Goal: Information Seeking & Learning: Learn about a topic

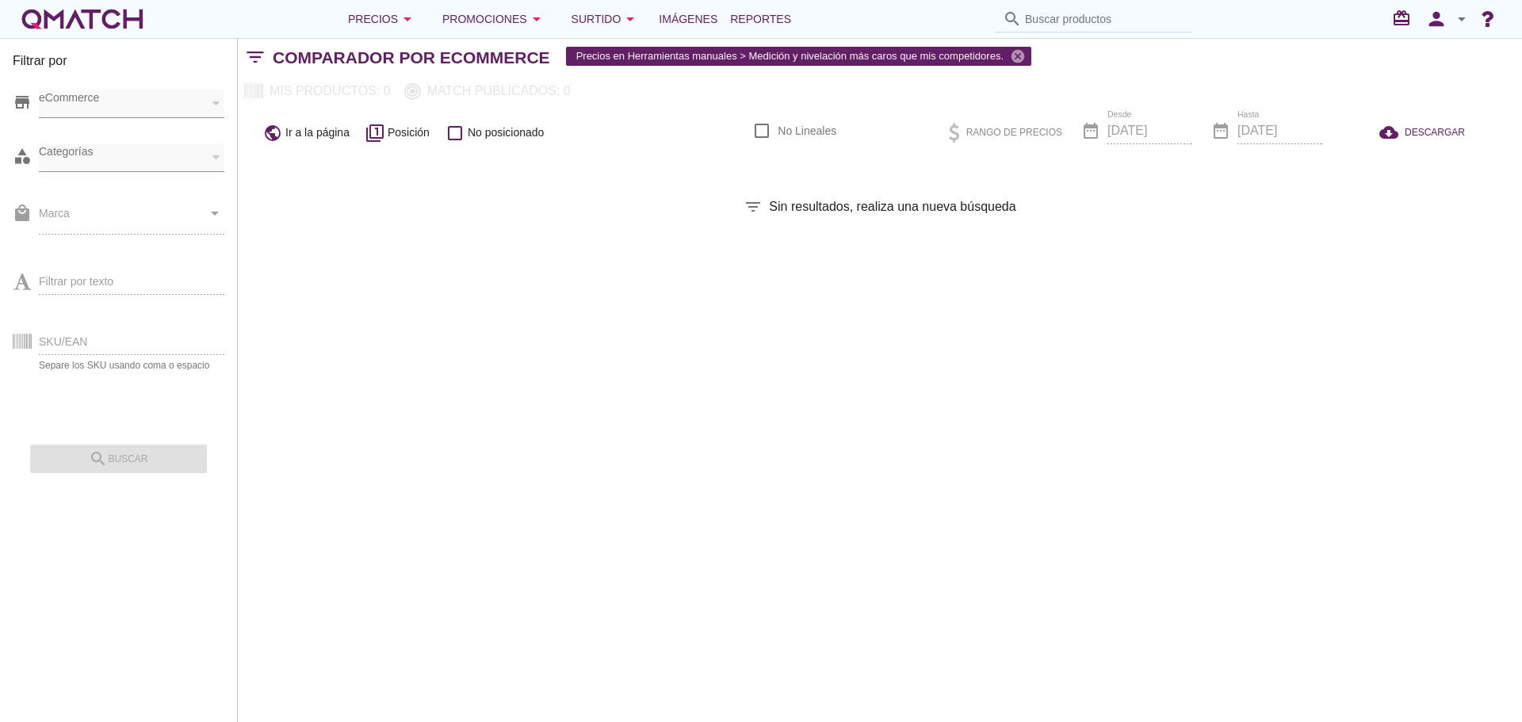
checkbox input "false"
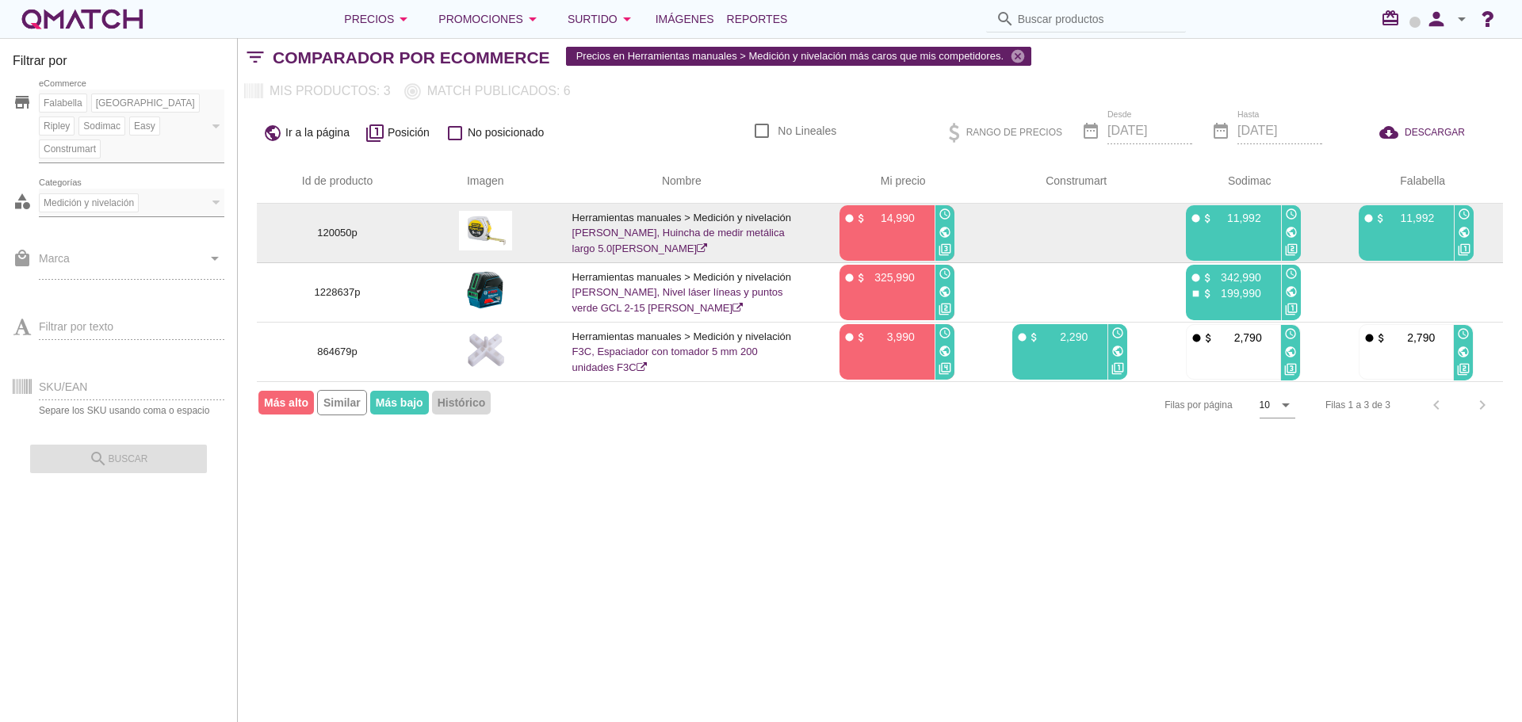
click at [949, 232] on icon "public" at bounding box center [945, 232] width 13 height 13
click at [1297, 231] on icon "public" at bounding box center [1291, 232] width 13 height 13
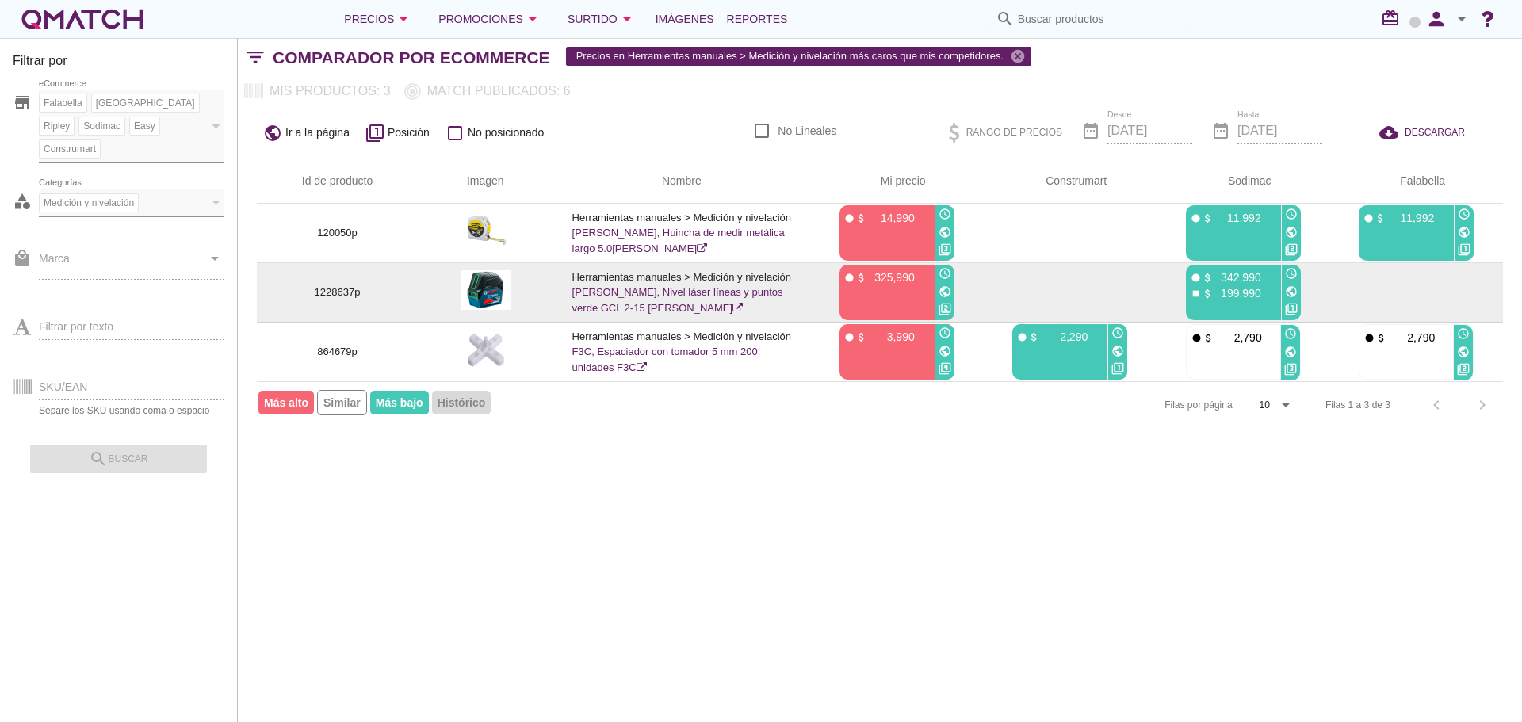
click at [945, 292] on icon "public" at bounding box center [945, 291] width 13 height 13
click at [1292, 292] on icon "public" at bounding box center [1291, 291] width 13 height 13
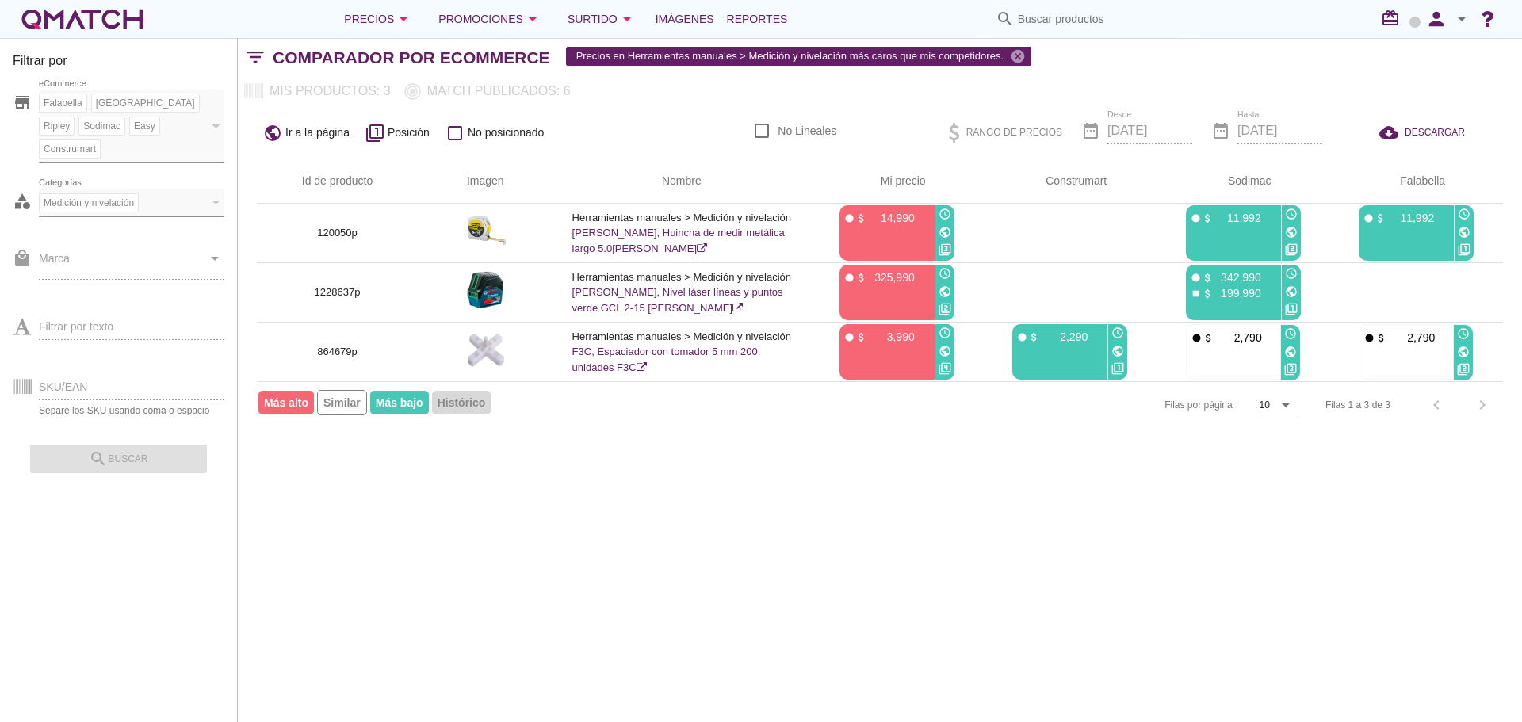
click at [132, 196] on span "Medición y nivelación" at bounding box center [89, 203] width 98 height 14
drag, startPoint x: 178, startPoint y: 175, endPoint x: 252, endPoint y: 196, distance: 76.6
click at [178, 190] on div "Medición y nivelación Categorías" at bounding box center [124, 201] width 170 height 23
click at [78, 118] on div "Sodimac" at bounding box center [101, 126] width 47 height 19
click at [66, 18] on div "white-qmatch-logo" at bounding box center [82, 19] width 127 height 32
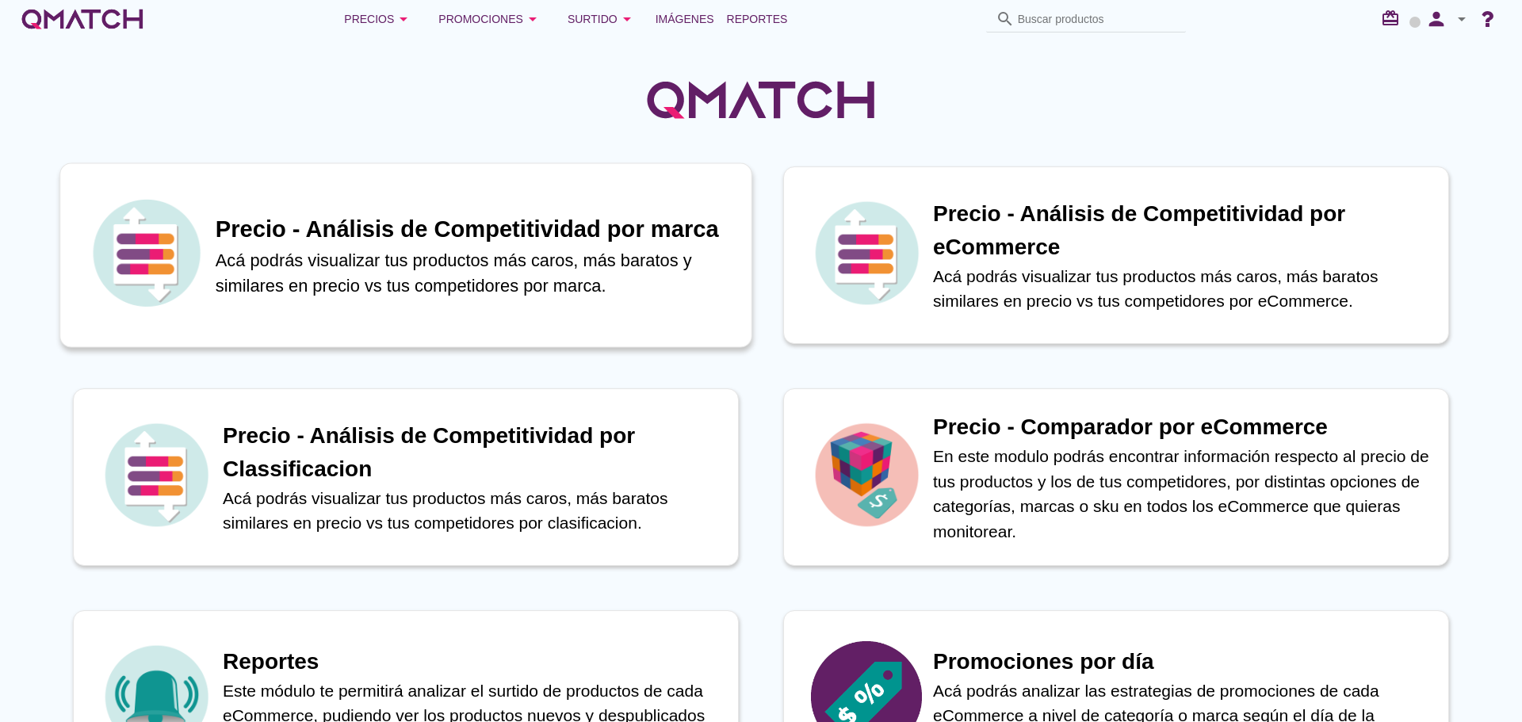
click at [303, 232] on h1 "Precio - Análisis de Competitividad por marca" at bounding box center [475, 229] width 519 height 35
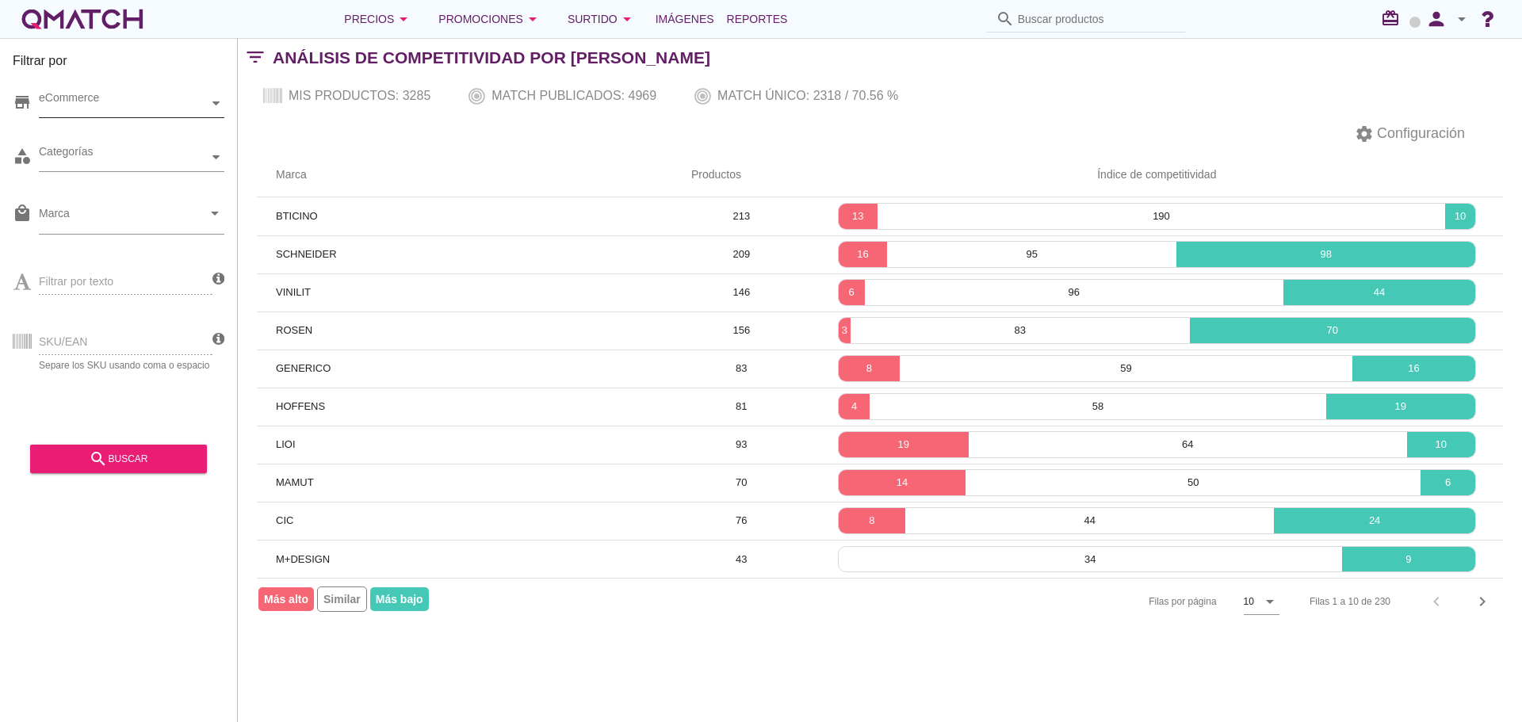
click at [181, 106] on div "eCommerce" at bounding box center [124, 103] width 170 height 17
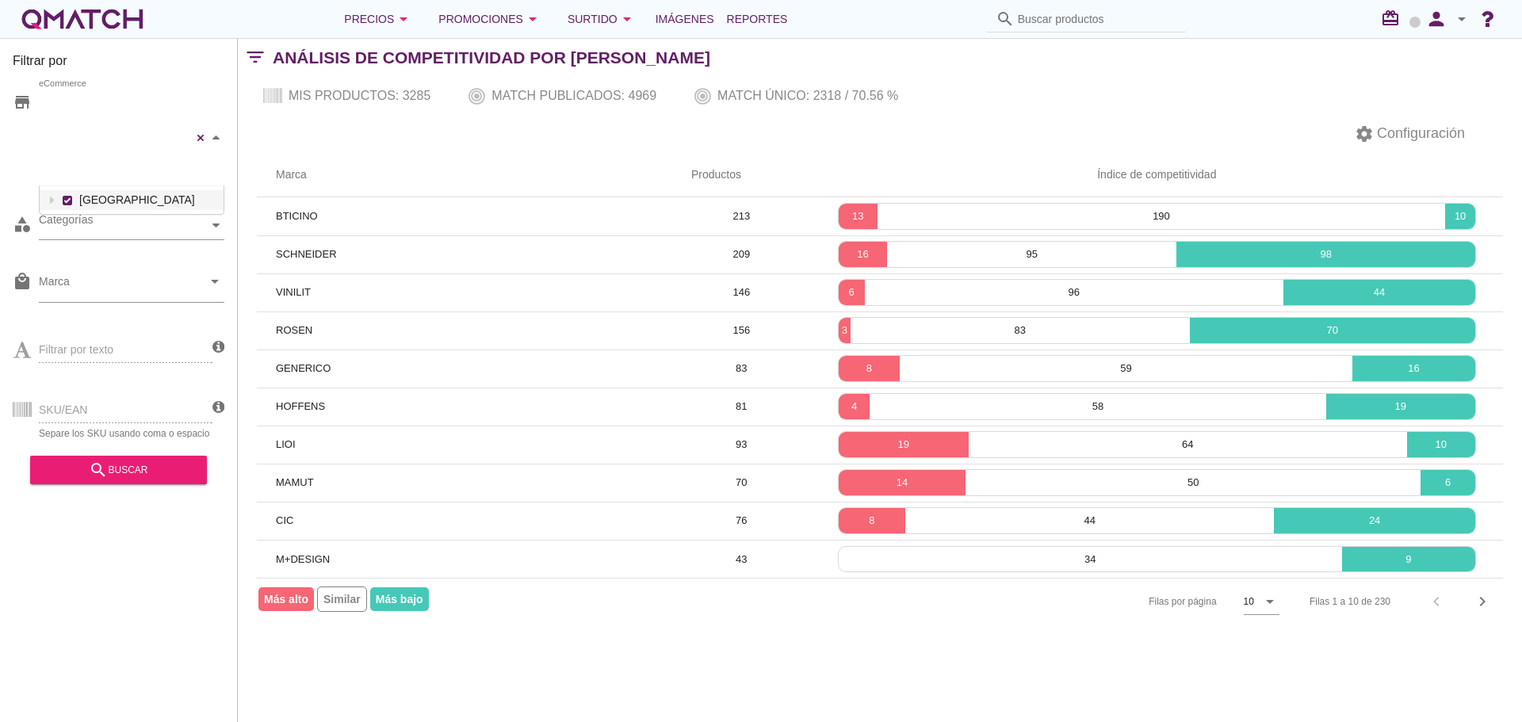
click at [172, 133] on div "[PERSON_NAME] [GEOGRAPHIC_DATA][PERSON_NAME] Sodimac Easy Construmart eCommerce…" at bounding box center [132, 138] width 186 height 97
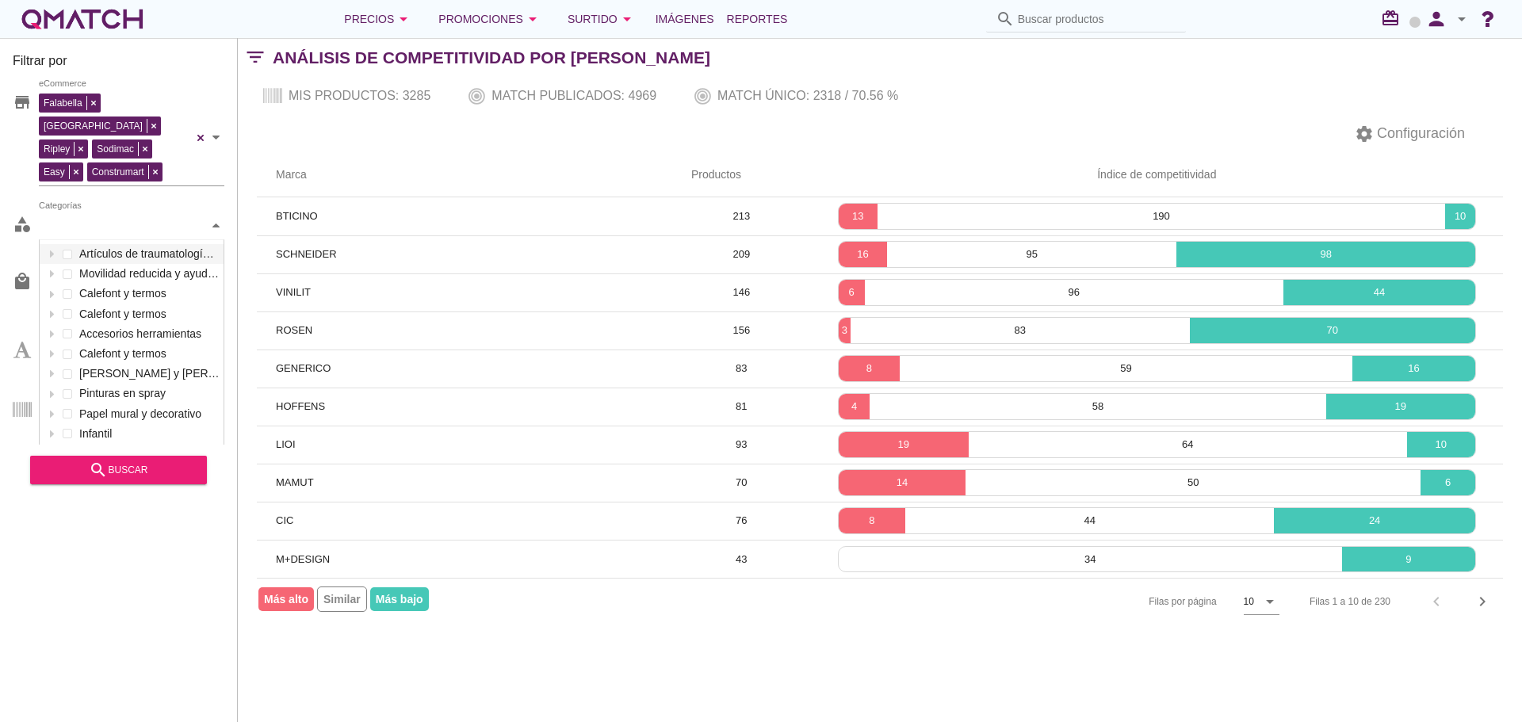
click at [169, 217] on div "Categorías" at bounding box center [124, 225] width 170 height 17
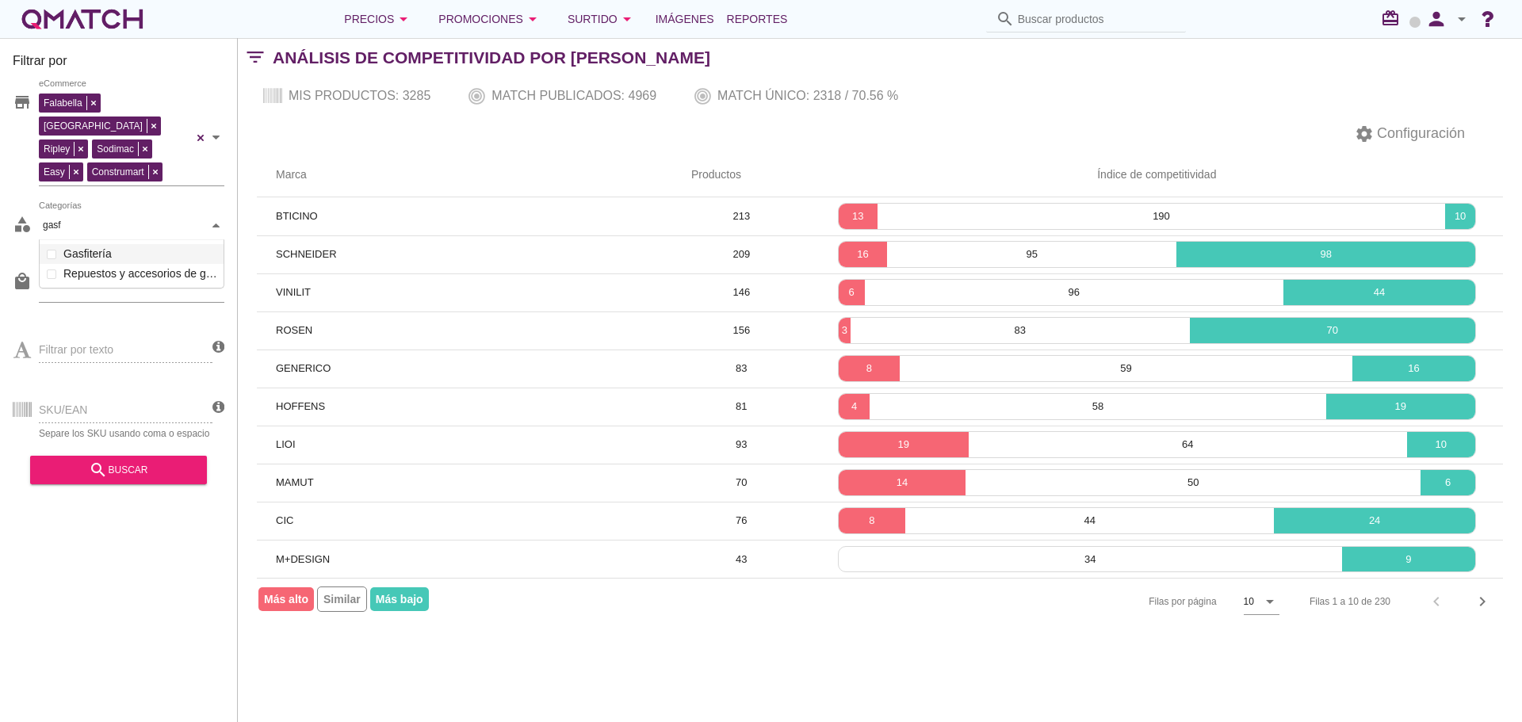
scroll to position [51, 187]
click at [134, 223] on div "Categorías gasf gasf Artículos de traumatología y ortopedia Movilidad reducida …" at bounding box center [132, 226] width 186 height 29
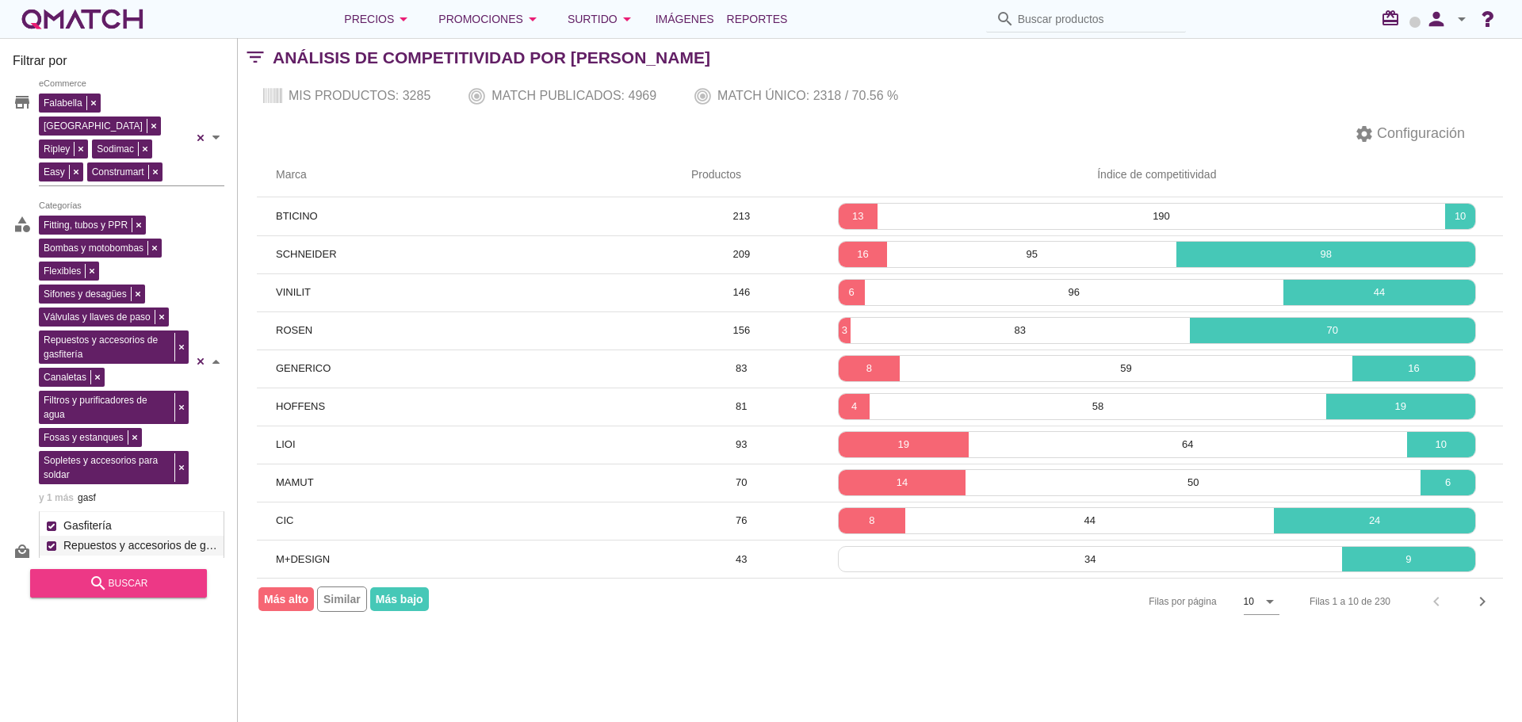
type input "gasf"
click at [133, 588] on div "search buscar" at bounding box center [118, 583] width 151 height 19
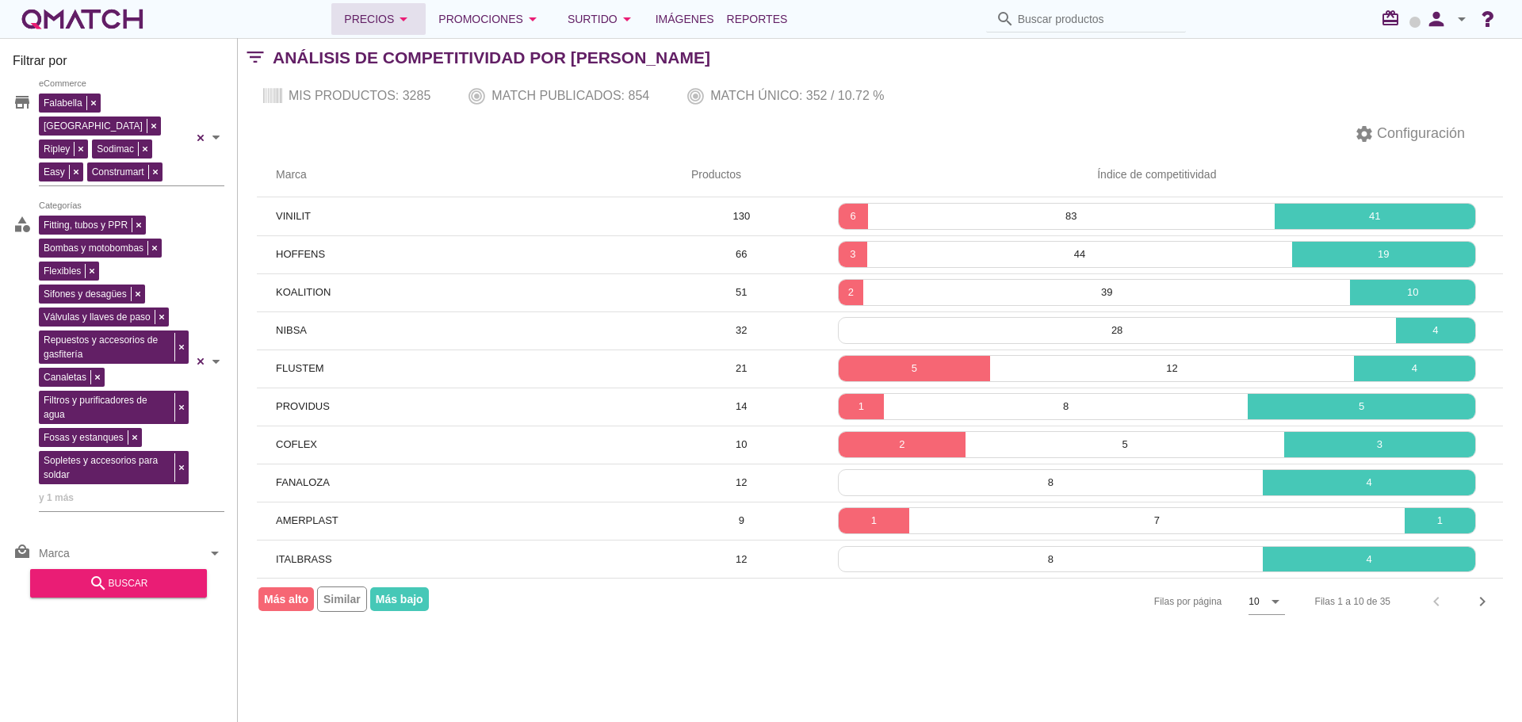
click at [375, 14] on div "Precios arrow_drop_down" at bounding box center [378, 19] width 69 height 19
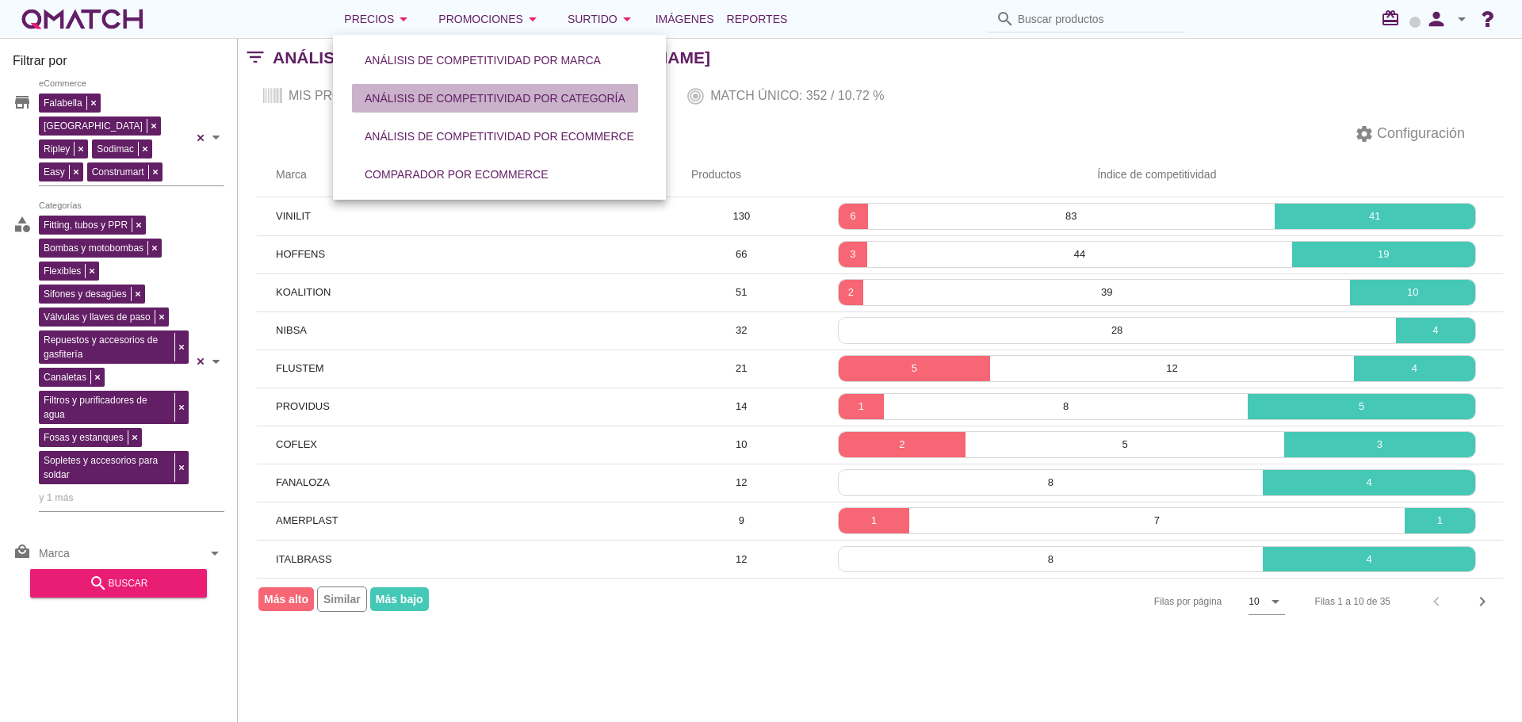
click at [516, 105] on div "Análisis de competitividad por categoría" at bounding box center [495, 98] width 261 height 17
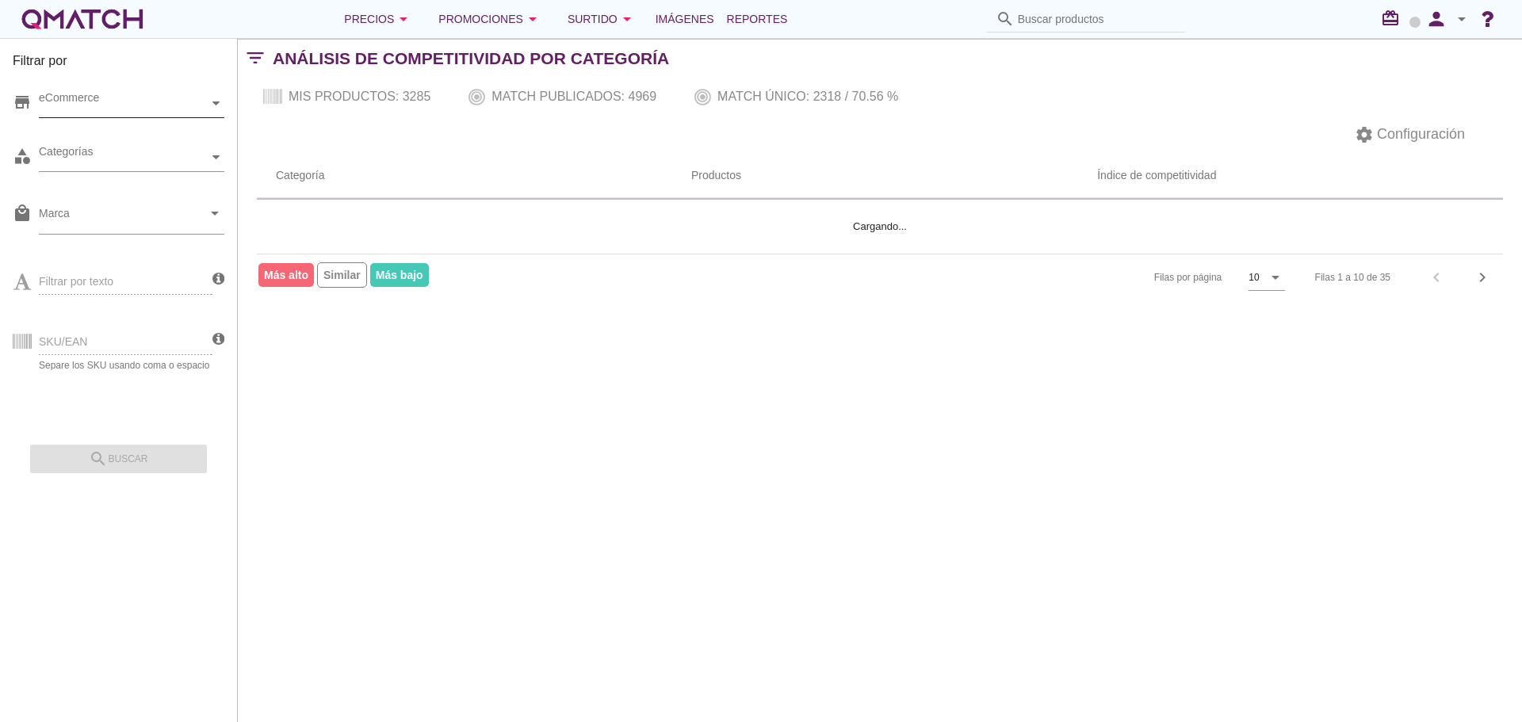
click at [136, 106] on div "eCommerce" at bounding box center [124, 103] width 170 height 17
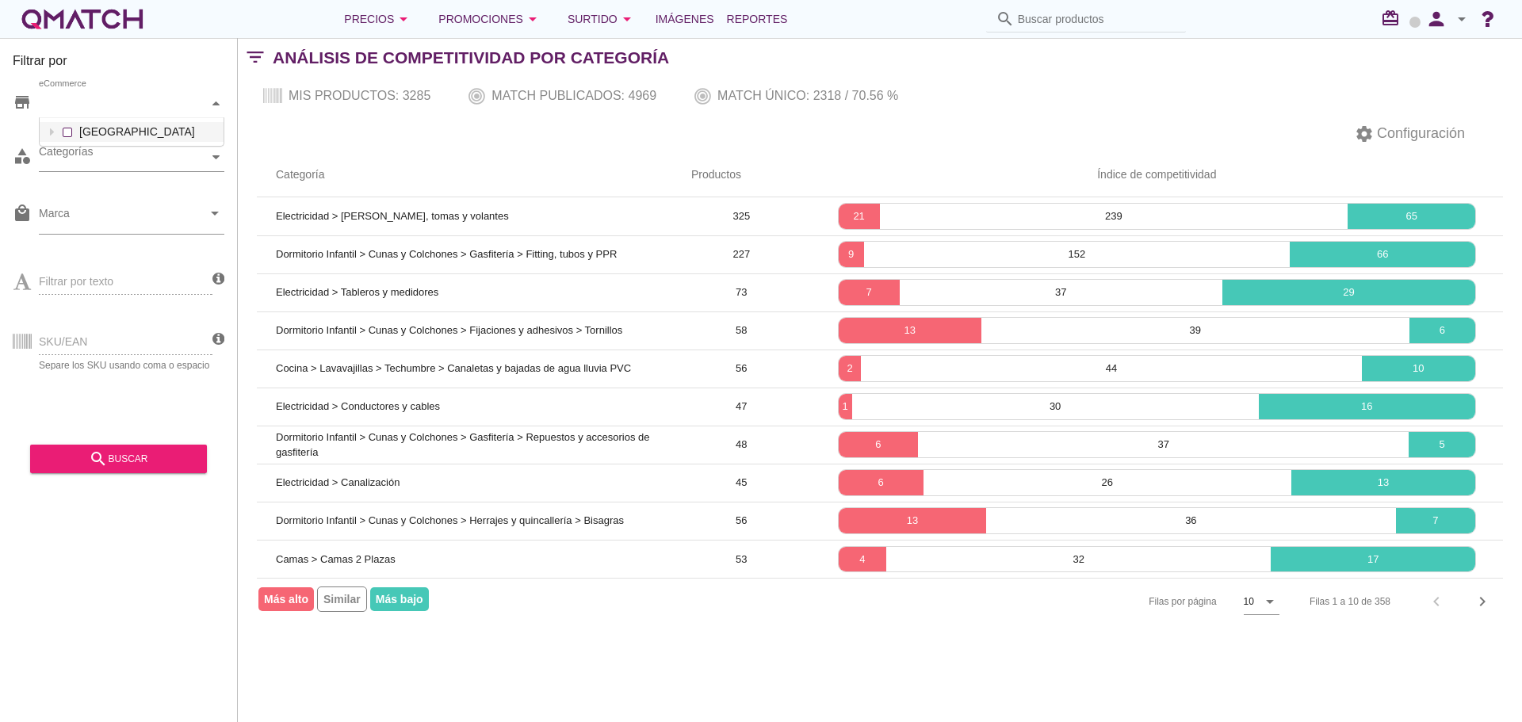
scroll to position [28, 184]
click at [161, 118] on div "eCommerce [GEOGRAPHIC_DATA]" at bounding box center [132, 104] width 186 height 29
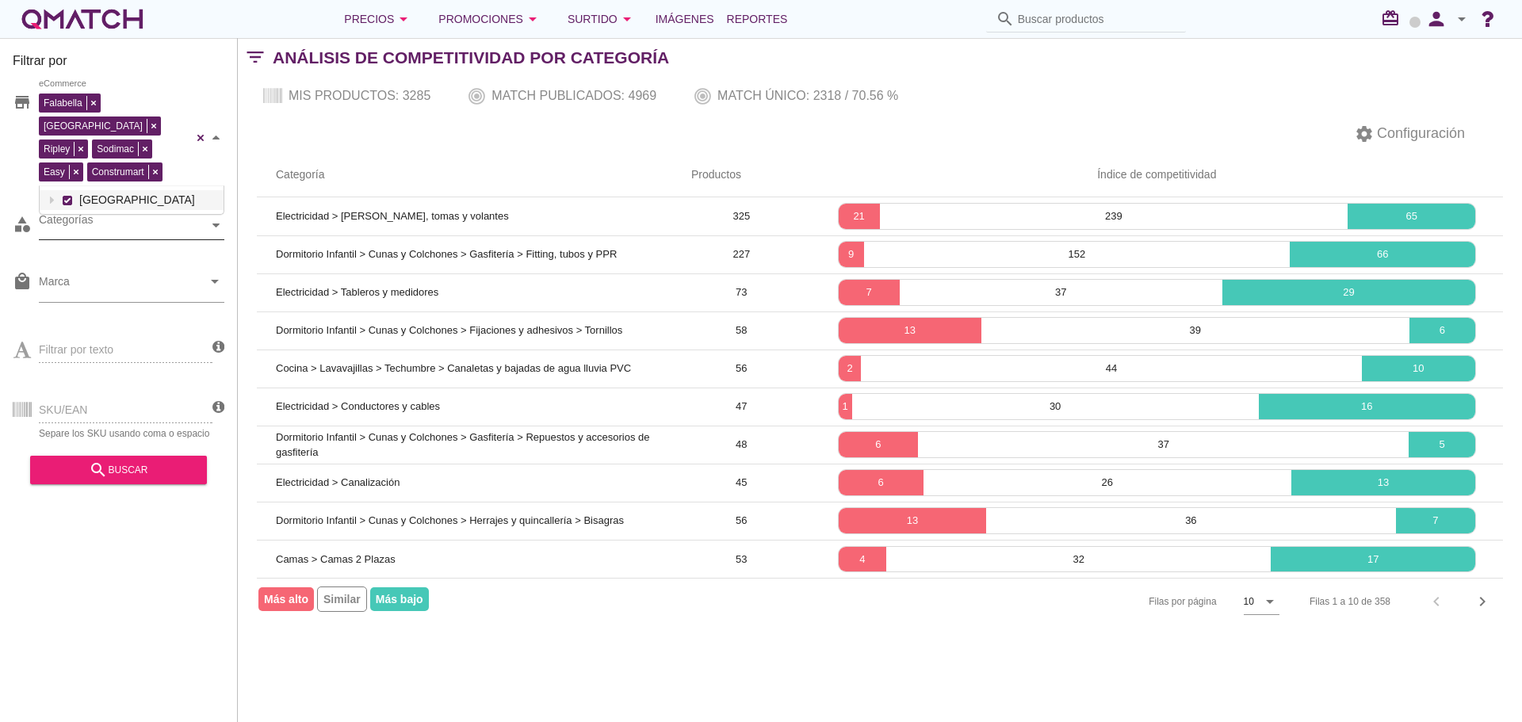
click at [128, 217] on div "Categorías" at bounding box center [124, 225] width 170 height 17
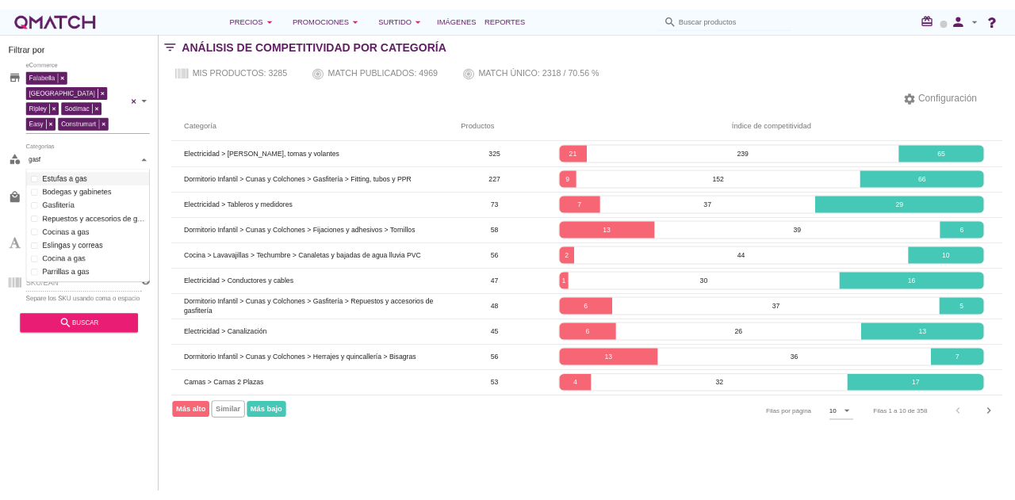
scroll to position [51, 187]
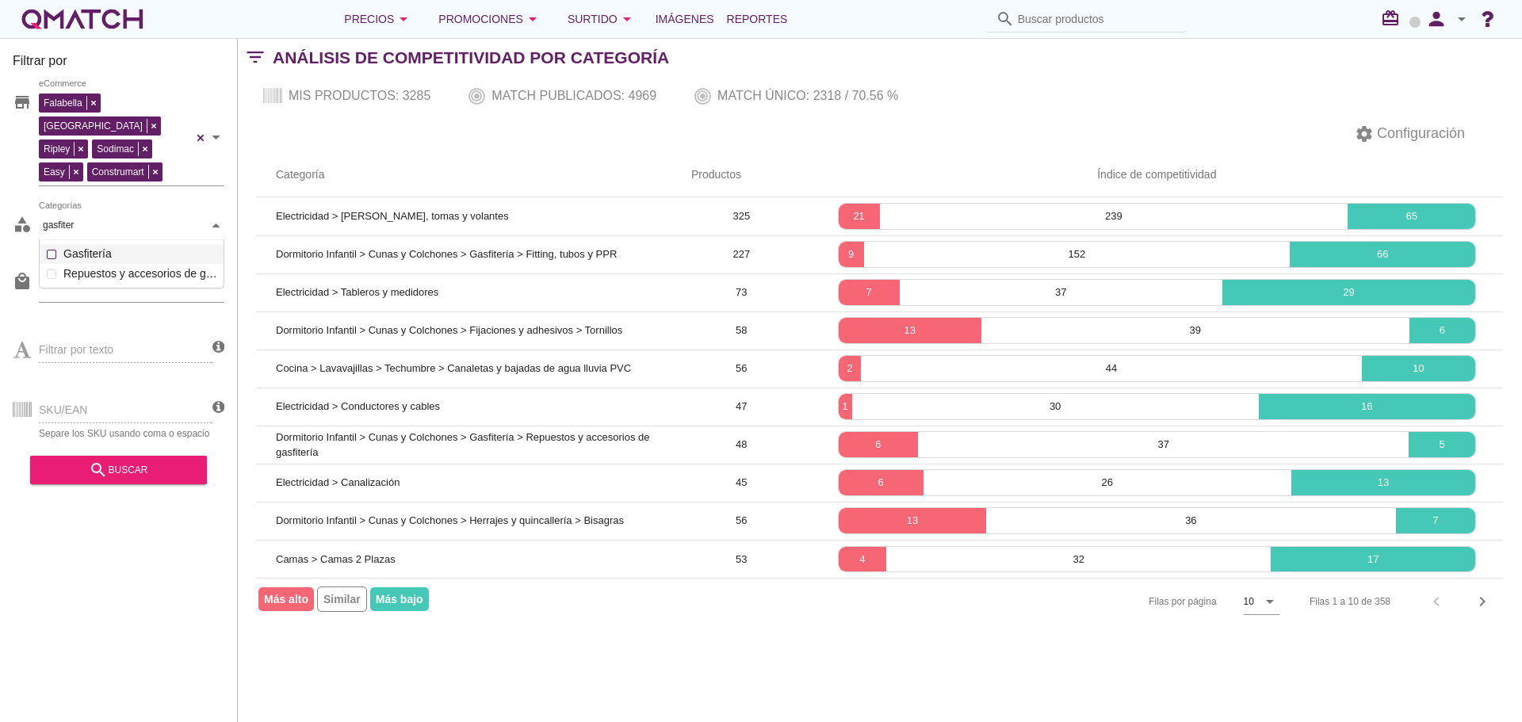
click at [122, 239] on div "Categorías gasfiter gasfiter Artículos de traumatología y ortopedia Movilidad r…" at bounding box center [132, 226] width 186 height 29
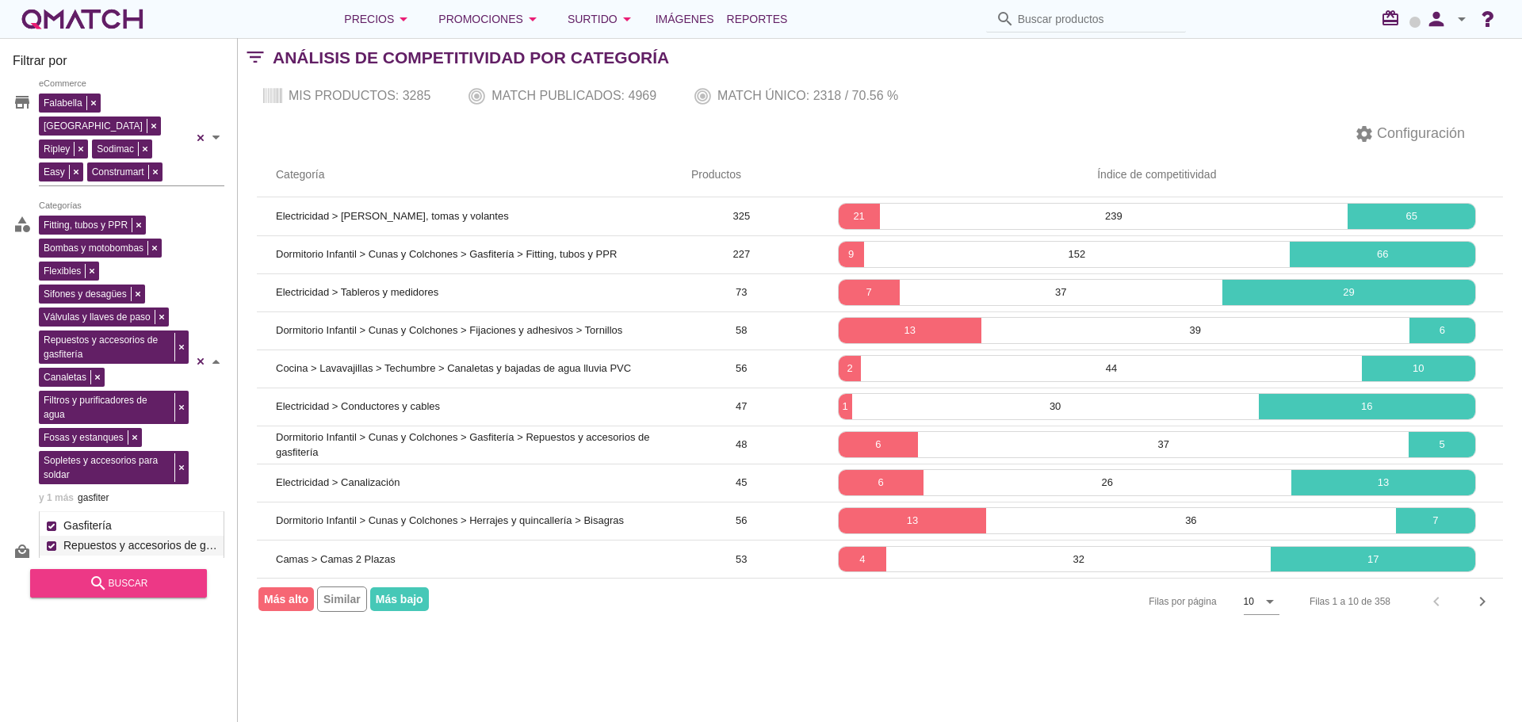
type input "gasfiter"
click at [154, 574] on div "search buscar" at bounding box center [118, 583] width 151 height 19
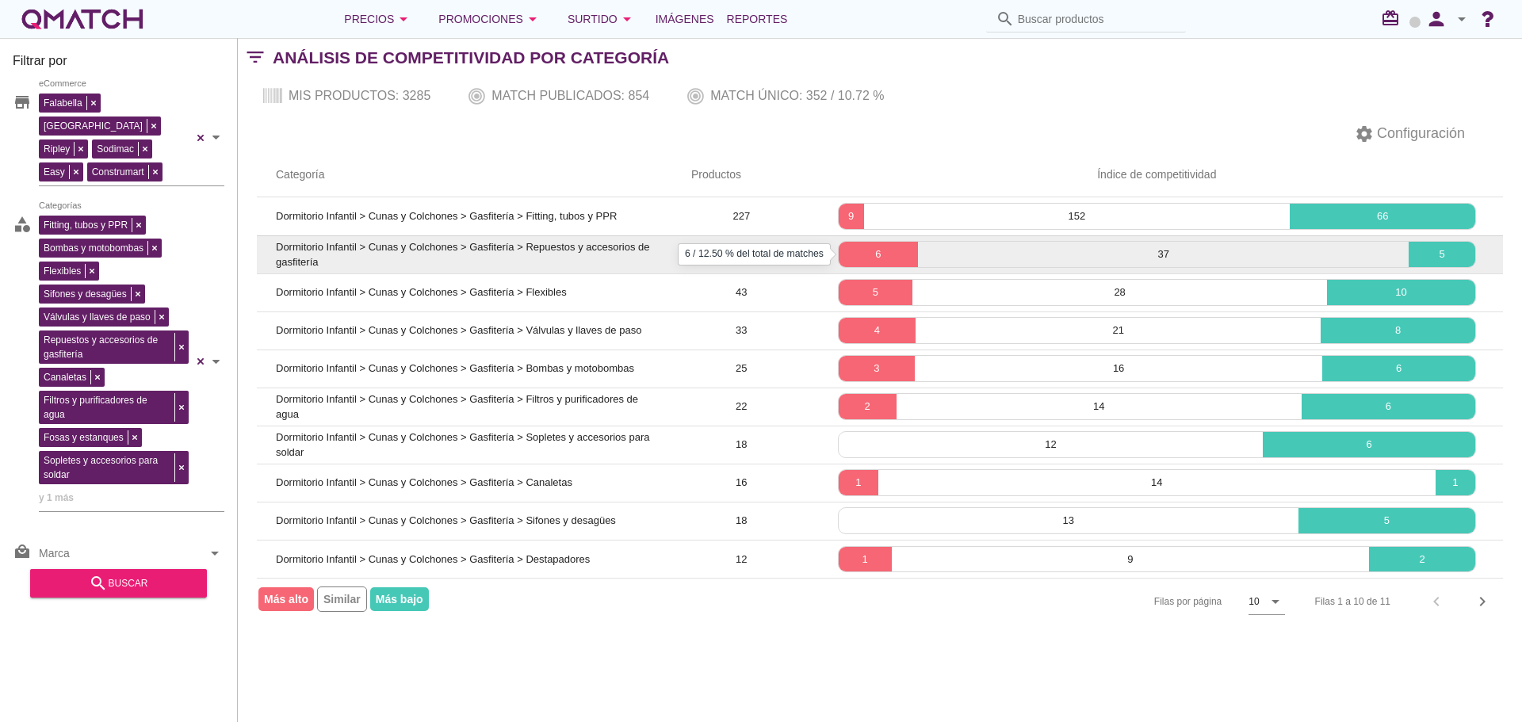
click at [890, 253] on p "6" at bounding box center [878, 255] width 79 height 16
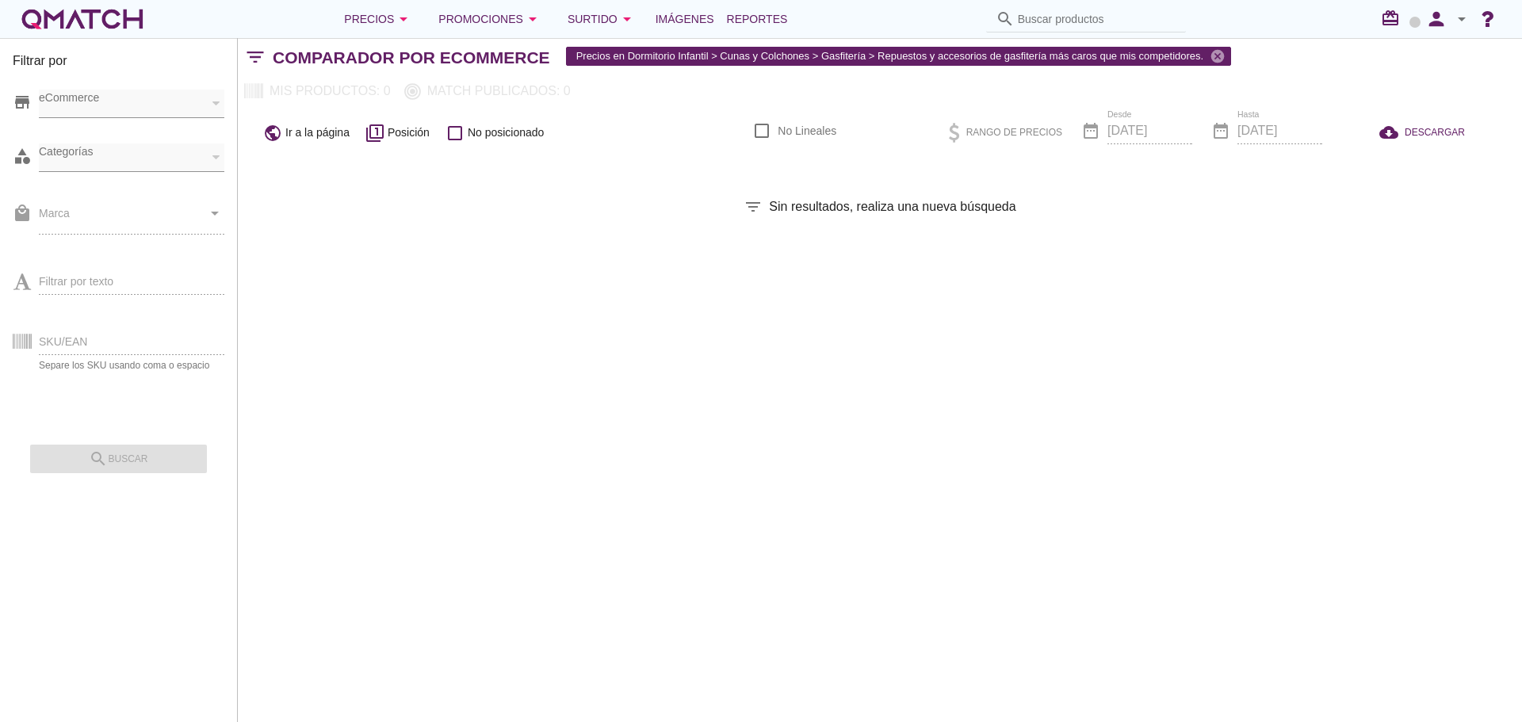
checkbox input "false"
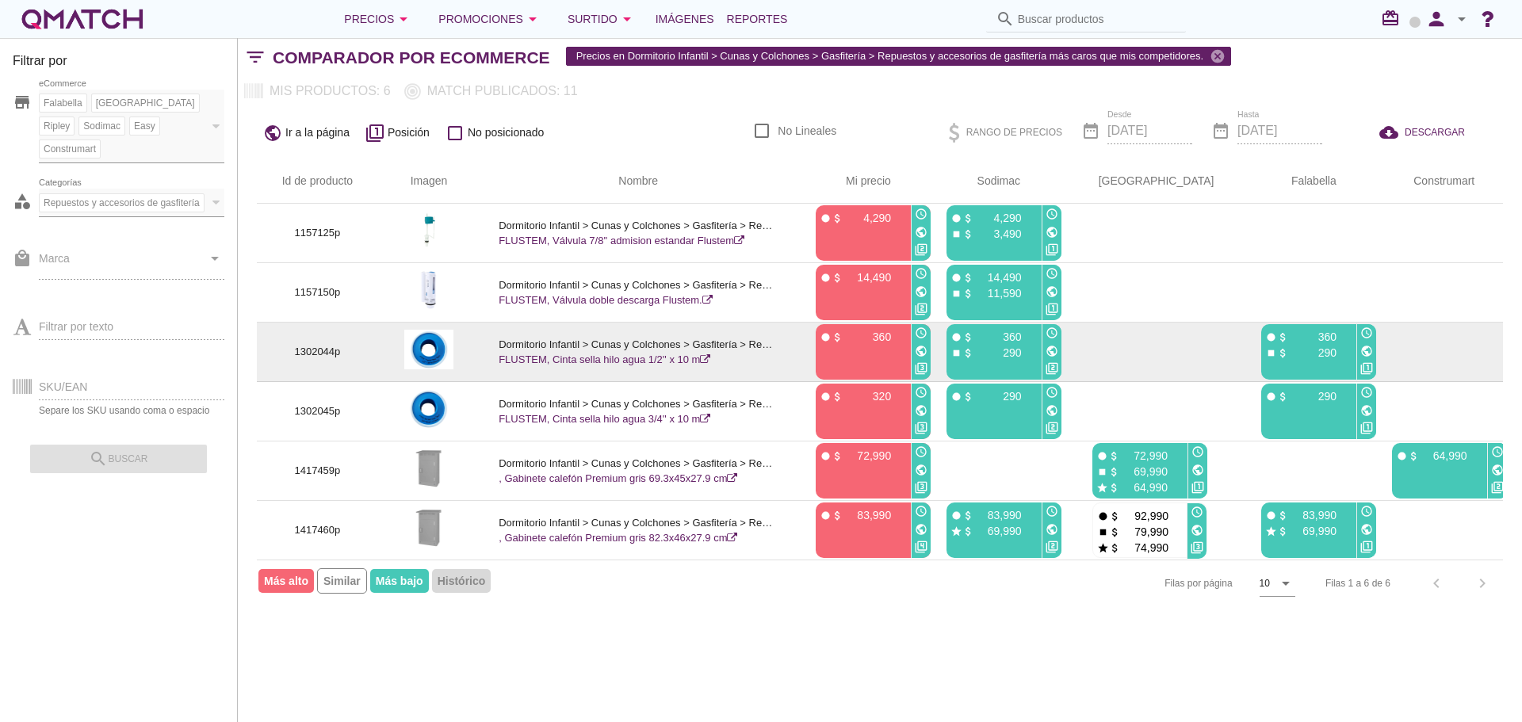
click at [928, 354] on icon "public" at bounding box center [921, 351] width 13 height 13
click at [1059, 354] on icon "public" at bounding box center [1052, 351] width 13 height 13
